Goal: Book appointment/travel/reservation

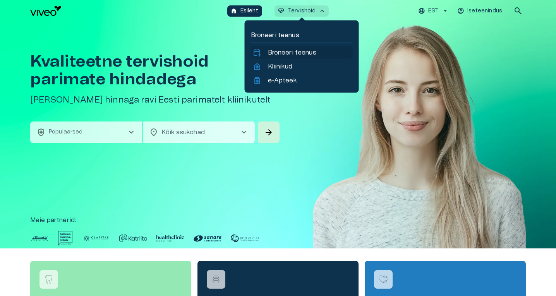
click at [279, 50] on p "Broneeri teenus" at bounding box center [292, 52] width 48 height 9
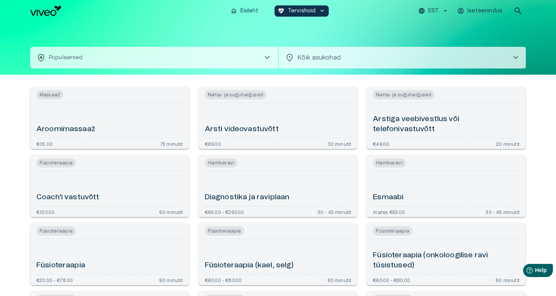
click at [266, 60] on span "chevron_right" at bounding box center [266, 57] width 9 height 9
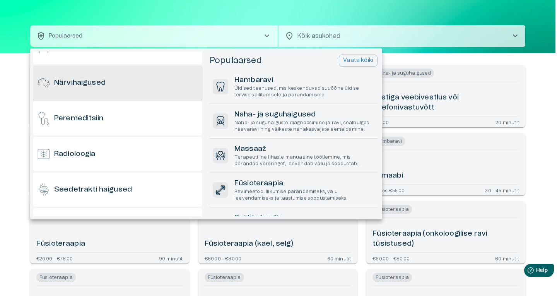
scroll to position [413, 0]
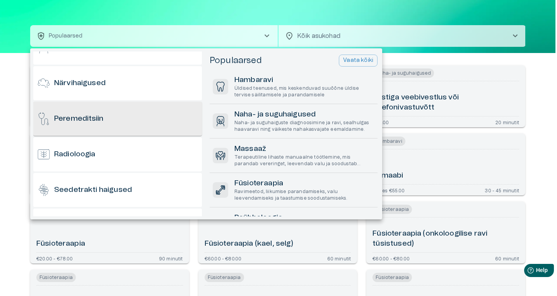
click at [144, 108] on div "Peremeditsiin" at bounding box center [117, 119] width 169 height 34
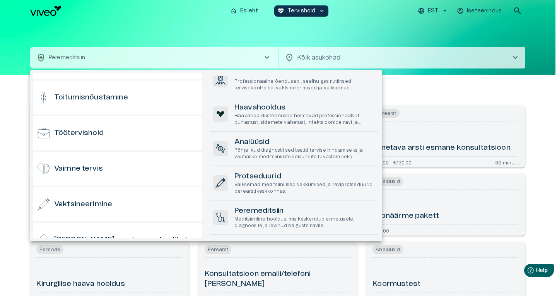
scroll to position [763, 0]
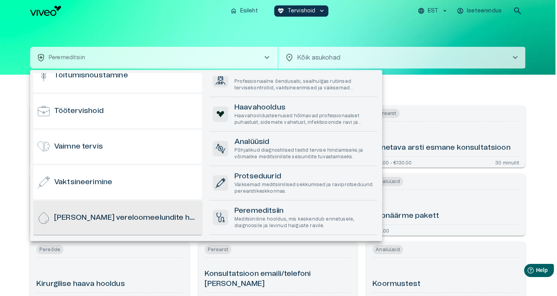
click at [103, 135] on div "[PERSON_NAME] vereloomeelundite haigused" at bounding box center [117, 218] width 169 height 34
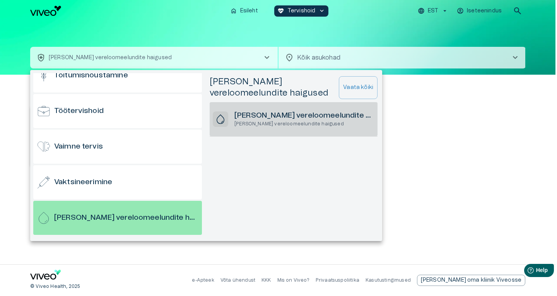
click at [279, 116] on h6 "[PERSON_NAME] vereloomeelundite haigused" at bounding box center [305, 116] width 140 height 10
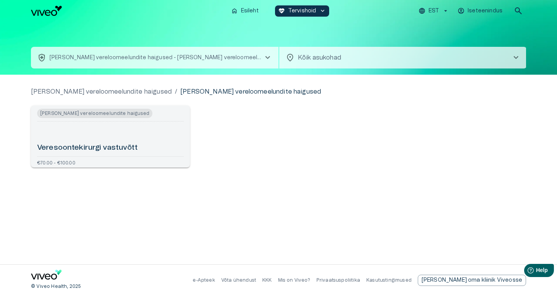
drag, startPoint x: 113, startPoint y: 131, endPoint x: 319, endPoint y: 157, distance: 208.0
click at [279, 135] on div "[PERSON_NAME] vereloomeelundite haigused Veresoontekirurgi vastuvõtt €70.00 - €…" at bounding box center [274, 133] width 505 height 68
